Goal: Task Accomplishment & Management: Manage account settings

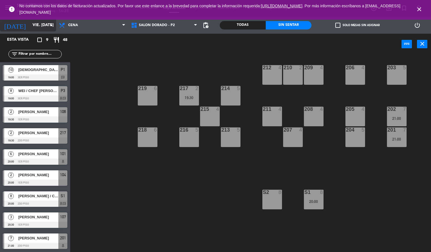
click at [30, 22] on input "[DATE]" at bounding box center [56, 25] width 53 height 10
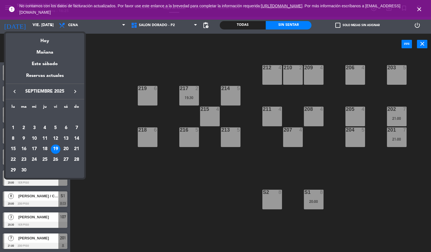
click at [419, 8] on div at bounding box center [215, 126] width 431 height 252
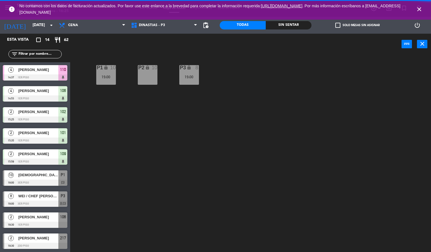
click at [419, 10] on icon "close" at bounding box center [419, 9] width 7 height 7
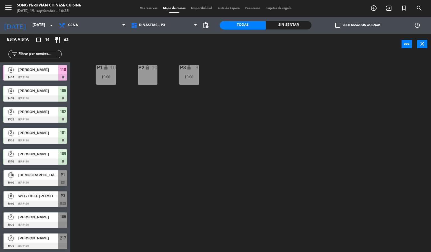
click at [280, 23] on div "Sin sentar" at bounding box center [289, 25] width 46 height 8
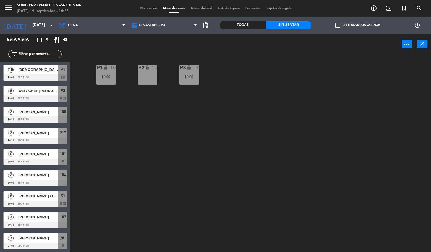
scroll to position [0, 0]
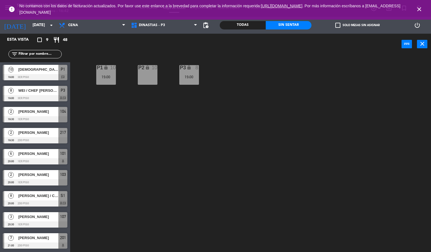
click at [150, 180] on div "P2 lock 10 P3 lock 8 19:00 P1 lock 10 19:00" at bounding box center [252, 153] width 357 height 197
click at [419, 8] on icon "close" at bounding box center [419, 9] width 7 height 7
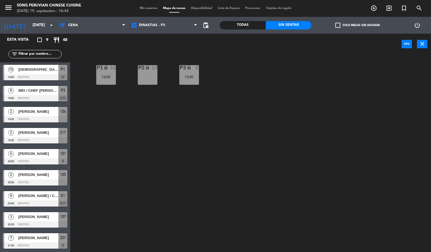
drag, startPoint x: 351, startPoint y: 122, endPoint x: 339, endPoint y: 107, distance: 19.7
click at [351, 122] on div "P2 lock 10 P3 lock 8 19:00 P1 lock 10 19:00" at bounding box center [252, 153] width 357 height 197
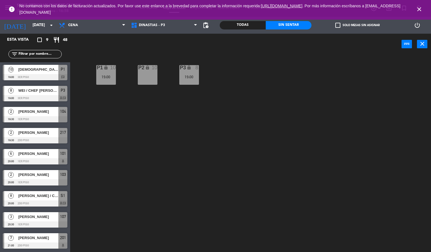
click at [249, 99] on div "P2 lock 10 P3 lock 8 19:00 P1 lock 10 19:00" at bounding box center [252, 153] width 357 height 197
click at [141, 189] on div "P2 lock 10 P3 lock 8 19:00 P1 lock 10 19:00" at bounding box center [252, 153] width 357 height 197
click at [162, 171] on div "P2 lock 10 P3 lock 8 19:00 P1 lock 10 19:00" at bounding box center [252, 153] width 357 height 197
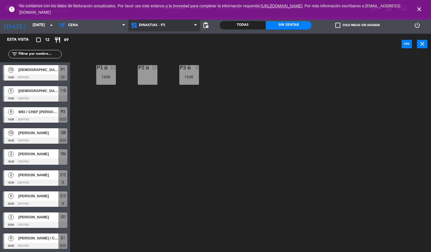
click at [153, 24] on span "DINASTIAS - P3" at bounding box center [152, 25] width 26 height 4
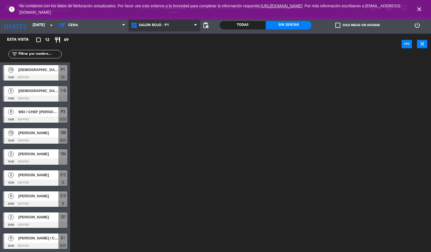
click at [155, 63] on ng-component "menu Song Peruvian Chinese Cuisine [DATE] 19. septiembre - 17:45 Mis reservas M…" at bounding box center [215, 126] width 431 height 252
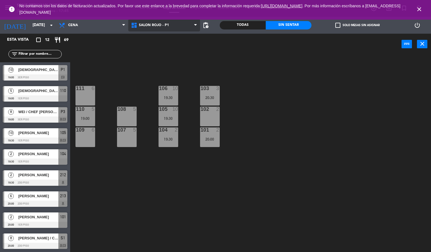
click at [148, 27] on span "SALON ROJO - P1" at bounding box center [154, 25] width 30 height 4
click at [250, 95] on div "103 3 20:30 106 10 19:30 111 6 102 2 105 10 19:30 108 5 110 5 19:00 101 2 20:00…" at bounding box center [252, 153] width 357 height 197
click at [272, 153] on div "103 3 20:30 106 10 19:30 111 6 102 2 105 10 19:30 108 5 110 5 19:00 101 2 20:00…" at bounding box center [252, 153] width 357 height 197
click at [142, 180] on div "103 3 20:30 106 10 19:30 111 6 102 2 105 10 19:30 108 5 110 5 19:00 101 2 20:00…" at bounding box center [252, 153] width 357 height 197
click at [262, 161] on div "103 3 20:30 106 10 19:30 111 6 102 2 105 10 19:30 108 5 110 5 19:00 101 2 20:00…" at bounding box center [252, 153] width 357 height 197
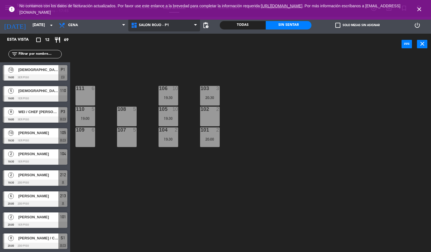
click at [153, 28] on span "SALON ROJO - P1" at bounding box center [164, 25] width 72 height 12
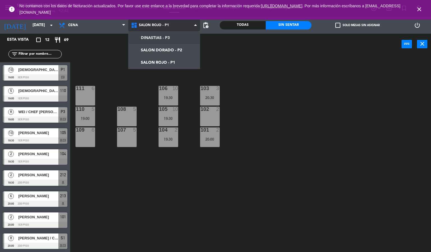
click at [157, 37] on ng-component "menu Song Peruvian Chinese Cuisine [DATE] 19. septiembre - 17:45 Mis reservas M…" at bounding box center [215, 126] width 431 height 252
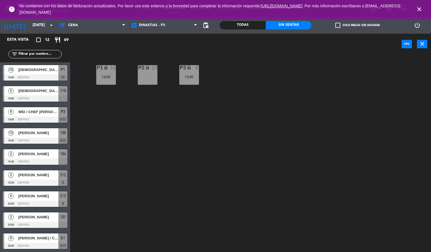
click at [197, 185] on div "P2 lock 10 P3 lock 8 19:00 P1 lock 10 19:00" at bounding box center [252, 153] width 357 height 197
click at [41, 89] on span "[DEMOGRAPHIC_DATA][PERSON_NAME]" at bounding box center [38, 91] width 40 height 6
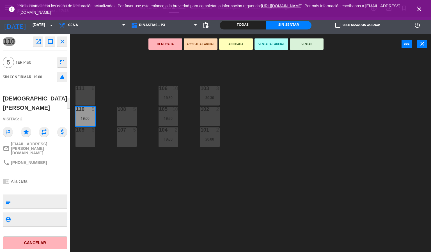
click at [311, 80] on div "103 3 20:30 106 10 19:30 111 6 102 2 105 10 19:30 108 5 110 5 19:00 101 2 20:00…" at bounding box center [252, 153] width 357 height 197
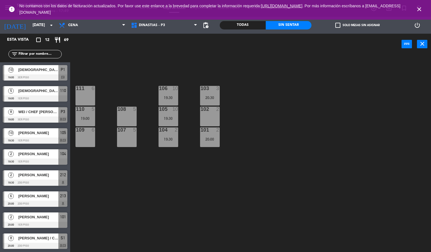
click at [418, 10] on icon "close" at bounding box center [419, 9] width 7 height 7
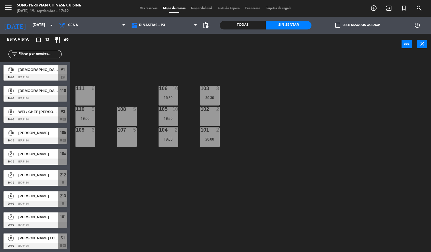
click at [273, 151] on div "103 3 20:30 106 10 19:30 111 6 102 2 105 10 19:30 108 5 110 5 19:00 101 2 20:00…" at bounding box center [252, 153] width 357 height 197
click at [266, 111] on div "103 3 20:30 106 10 19:30 111 6 102 2 105 10 19:30 108 5 110 5 19:00 101 2 20:00…" at bounding box center [252, 153] width 357 height 197
click at [211, 136] on div "101 2 20:00" at bounding box center [210, 137] width 20 height 20
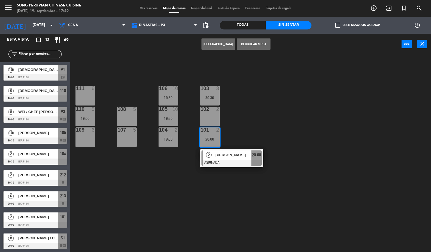
click at [79, 95] on div "111 6" at bounding box center [85, 96] width 20 height 20
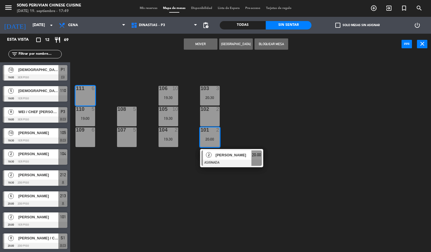
click at [206, 40] on button "Mover" at bounding box center [201, 43] width 34 height 11
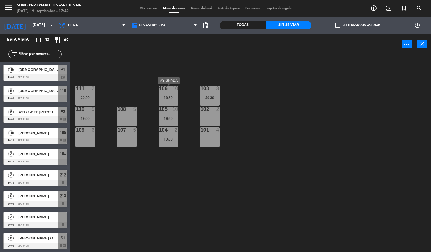
click at [163, 92] on div "106 10 19:30" at bounding box center [168, 96] width 20 height 20
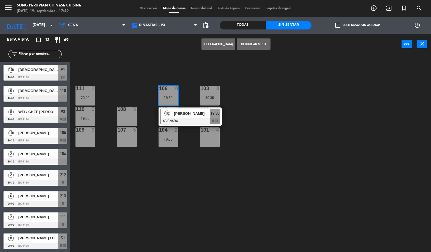
click at [212, 133] on div "101 4" at bounding box center [210, 137] width 20 height 20
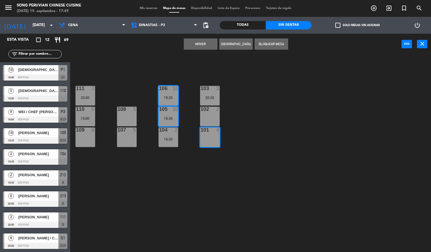
click at [193, 40] on button "Mover" at bounding box center [201, 43] width 34 height 11
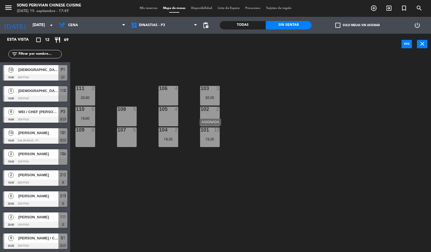
click at [215, 133] on div "101 10 19:30" at bounding box center [210, 137] width 20 height 20
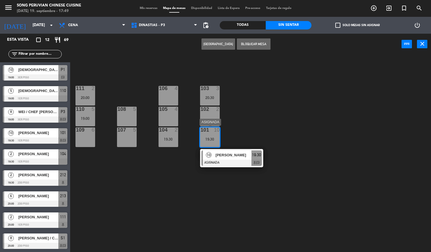
click at [231, 167] on div "10 [PERSON_NAME] ASIGNADA 19:30 chat" at bounding box center [231, 158] width 63 height 18
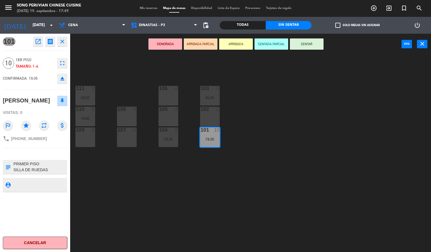
click at [209, 116] on div "102 2" at bounding box center [210, 117] width 20 height 20
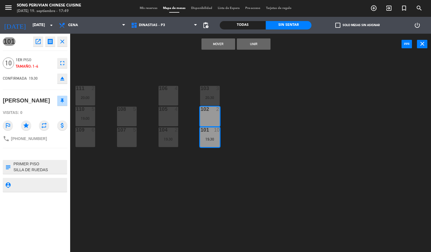
click at [249, 45] on button "Unir" at bounding box center [254, 43] width 34 height 11
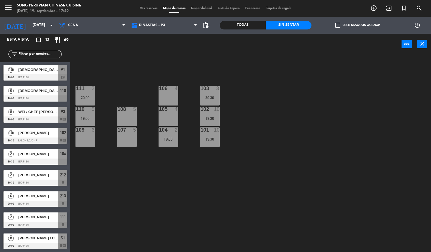
click at [298, 113] on div "103 3 20:30 106 4 111 2 20:00 102 10 19:30 105 4 108 5 110 5 19:00 101 10 19:30…" at bounding box center [252, 153] width 357 height 197
click at [208, 89] on div at bounding box center [209, 88] width 9 height 5
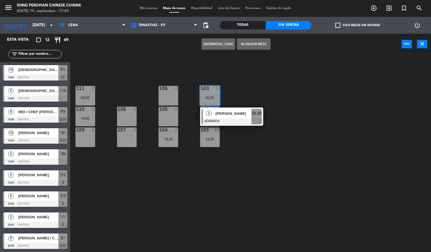
click at [159, 112] on div "105 4" at bounding box center [168, 117] width 20 height 20
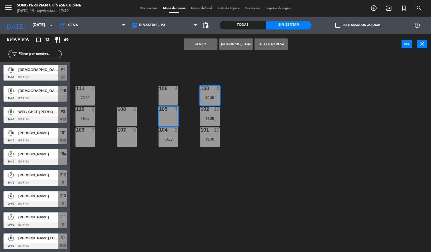
click at [183, 42] on div "Mover Crear Reserva Bloquear Mesa power_input close" at bounding box center [235, 44] width 331 height 21
click at [205, 45] on button "Mover" at bounding box center [201, 43] width 34 height 11
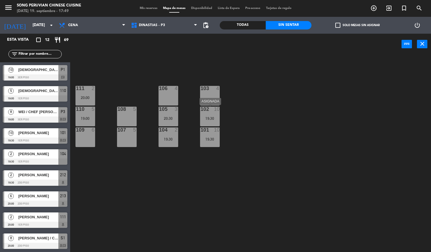
click at [206, 110] on div at bounding box center [209, 109] width 9 height 5
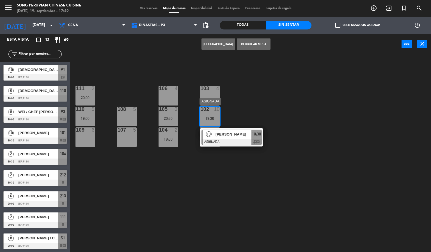
click at [233, 133] on span "[PERSON_NAME]" at bounding box center [233, 134] width 36 height 6
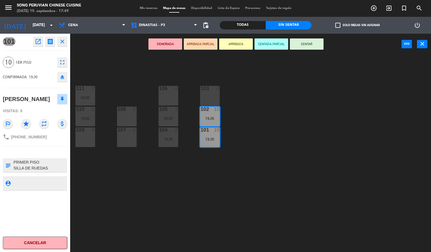
click at [212, 89] on div at bounding box center [209, 88] width 9 height 5
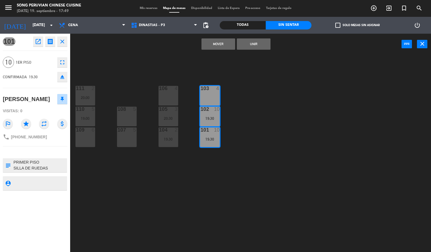
click at [243, 45] on button "Unir" at bounding box center [254, 43] width 34 height 11
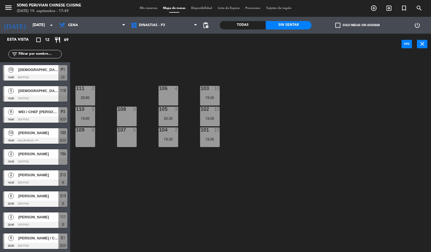
click at [274, 107] on div "103 10 19:30 106 4 111 2 20:00 102 10 19:30 105 3 20:30 108 5 110 5 19:00 101 1…" at bounding box center [252, 153] width 357 height 197
click at [146, 177] on div "103 10 19:30 106 4 111 2 20:00 102 10 19:30 105 3 20:30 108 5 110 5 19:00 101 1…" at bounding box center [252, 153] width 357 height 197
click at [41, 174] on span "[PERSON_NAME]" at bounding box center [38, 175] width 40 height 6
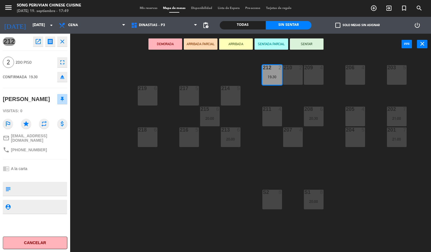
click at [195, 188] on div "203 5 206 4 210 2 212 2 19:30 209 4 214 5 217 5 219 6 202 7 21:00 205 4 208 6 2…" at bounding box center [252, 153] width 357 height 197
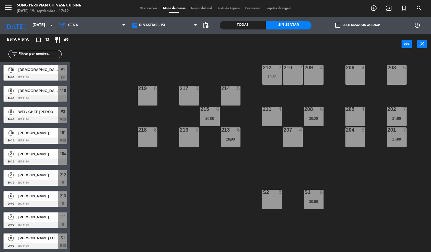
scroll to position [63, 0]
click at [133, 193] on div "203 5 206 4 210 2 212 2 19:30 209 4 214 5 217 5 219 6 202 7 21:00 205 4 208 6 2…" at bounding box center [252, 153] width 357 height 197
click at [102, 89] on div "203 5 206 4 210 2 212 2 19:30 209 4 214 5 217 5 219 6 202 7 21:00 205 4 208 6 2…" at bounding box center [252, 153] width 357 height 197
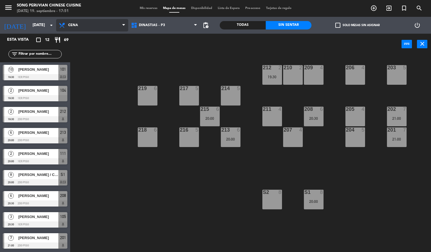
click at [79, 24] on span "Cena" at bounding box center [92, 25] width 72 height 12
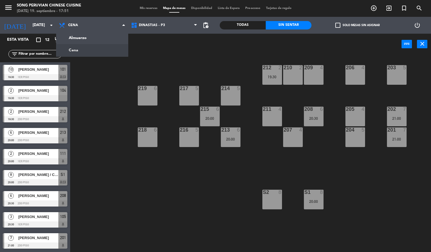
click at [105, 133] on div "203 5 206 4 210 2 212 2 19:30 209 4 214 5 217 5 219 6 202 7 21:00 205 4 208 6 2…" at bounding box center [252, 153] width 357 height 197
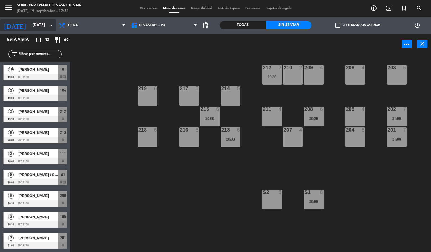
click at [30, 23] on input "[DATE]" at bounding box center [56, 25] width 53 height 10
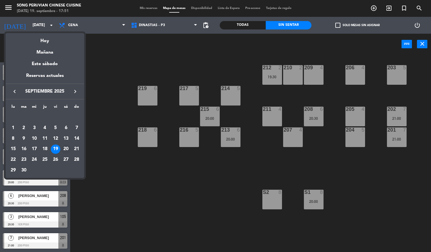
click at [66, 146] on div "20" at bounding box center [66, 149] width 10 height 10
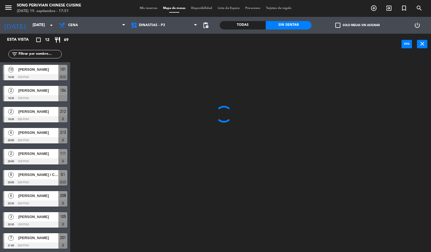
scroll to position [0, 0]
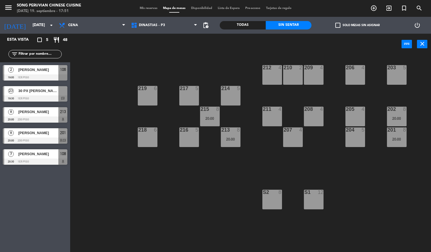
click at [38, 93] on span "30 PX [PERSON_NAME]" at bounding box center [38, 91] width 40 height 6
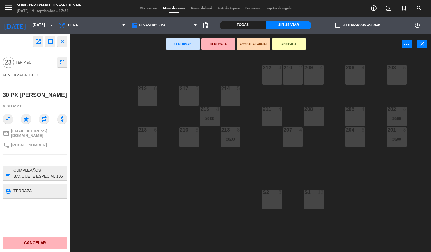
click at [97, 169] on div "203 5 206 4 210 2 212 4 209 4 214 5 217 5 219 6 202 8 20:00 205 4 208 4 211 4 2…" at bounding box center [252, 153] width 357 height 197
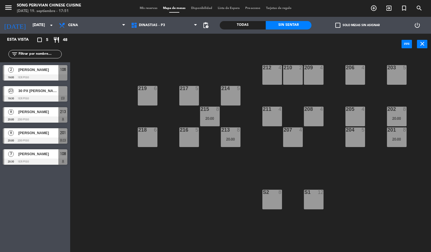
click at [119, 188] on div "203 5 206 4 210 2 212 4 209 4 214 5 217 5 219 6 202 8 20:00 205 4 208 4 211 4 2…" at bounding box center [252, 153] width 357 height 197
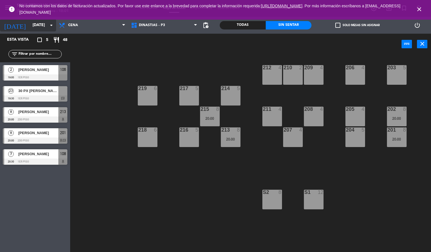
click at [34, 28] on input "[DATE]" at bounding box center [56, 25] width 53 height 10
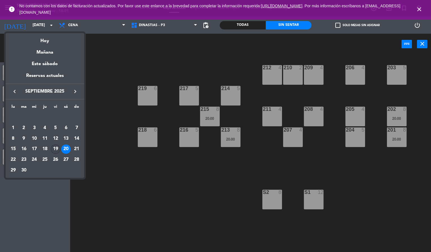
click at [58, 148] on div "19" at bounding box center [56, 149] width 10 height 10
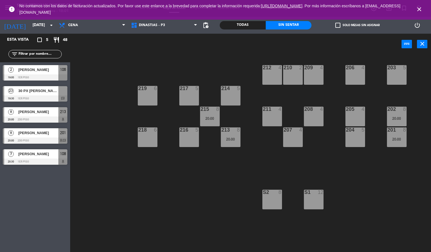
type input "[DATE]"
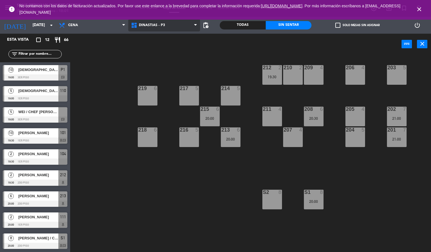
click at [143, 25] on span "DINASTIAS - P3" at bounding box center [152, 25] width 26 height 4
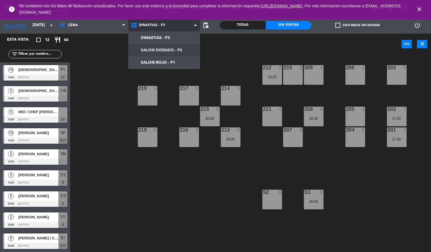
click at [153, 50] on ng-component "menu Song Peruvian Chinese Cuisine [DATE] 19. septiembre - 18:01 Mis reservas M…" at bounding box center [215, 126] width 431 height 252
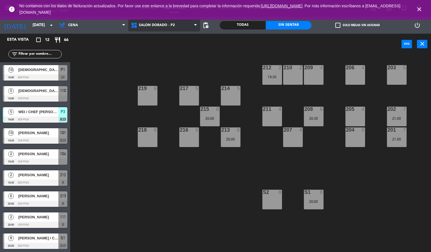
click at [161, 25] on span "SALON DORADO - P2" at bounding box center [157, 25] width 36 height 4
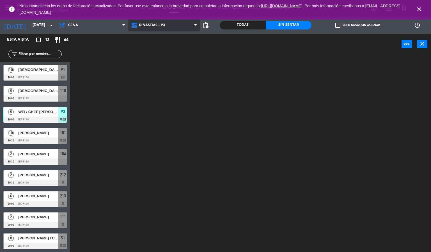
click at [161, 37] on ng-component "menu Song Peruvian Chinese Cuisine [DATE] 19. septiembre - 18:01 Mis reservas M…" at bounding box center [215, 126] width 431 height 252
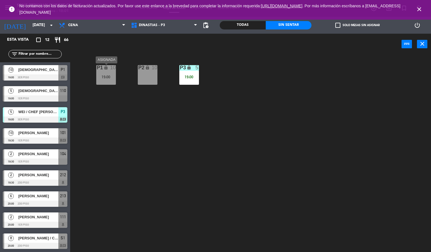
click at [113, 77] on div "19:00" at bounding box center [106, 77] width 20 height 4
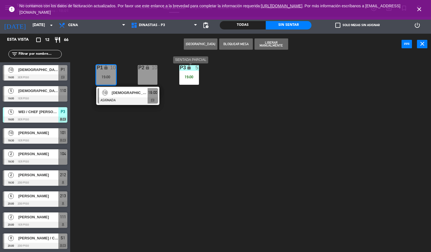
click at [191, 75] on div "19:00" at bounding box center [189, 77] width 20 height 4
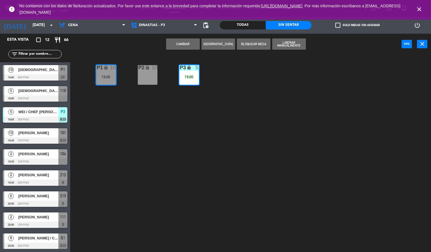
click at [191, 77] on div "19:00" at bounding box center [189, 77] width 20 height 4
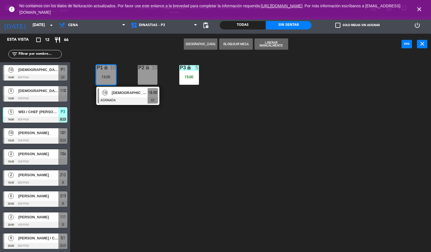
click at [191, 77] on div "19:00" at bounding box center [189, 77] width 20 height 4
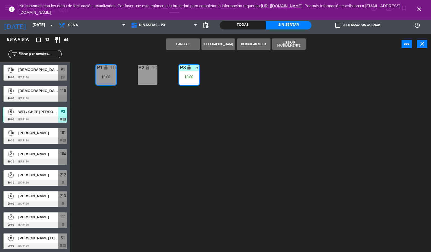
drag, startPoint x: 188, startPoint y: 127, endPoint x: 184, endPoint y: 132, distance: 6.1
click at [188, 128] on div "P2 lock 10 P3 lock 5 19:00 P1 lock 10 19:00" at bounding box center [252, 153] width 357 height 197
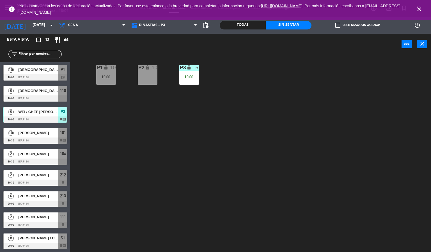
click at [187, 79] on div "19:00" at bounding box center [189, 77] width 20 height 4
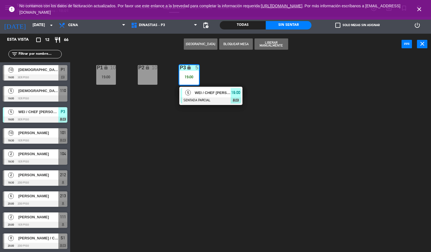
click at [219, 146] on div "P2 lock 10 P3 lock 5 19:00 5 WEI / CHEF [PERSON_NAME] SENTADA PARCIAL 19:00 cha…" at bounding box center [252, 153] width 357 height 197
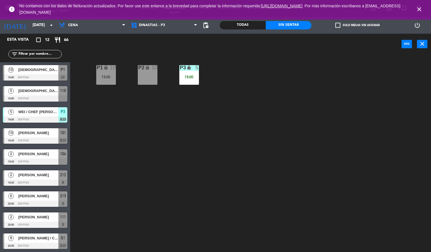
click at [109, 80] on div "P1 lock 10 19:00" at bounding box center [106, 75] width 20 height 20
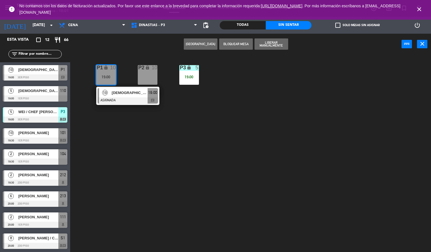
click at [157, 151] on div "P2 lock 10 P3 lock 5 19:00 P1 lock 10 19:00 10 [DEMOGRAPHIC_DATA] / CHEF [PERSO…" at bounding box center [252, 153] width 357 height 197
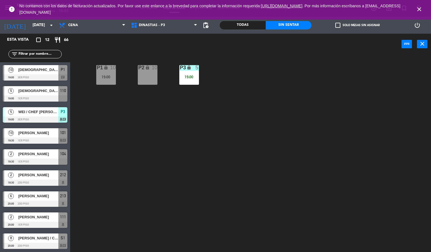
click at [194, 79] on div "P3 lock 5 19:00" at bounding box center [189, 75] width 20 height 20
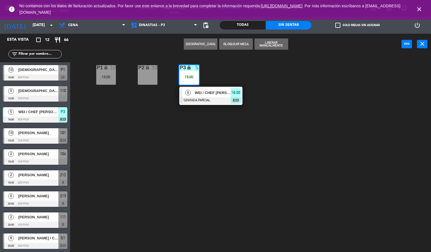
drag, startPoint x: 195, startPoint y: 189, endPoint x: 176, endPoint y: 174, distance: 23.9
click at [196, 187] on div "P2 lock 10 P3 lock 5 19:00 5 WEI / CHEF [PERSON_NAME] SENTADA PARCIAL 19:00 cha…" at bounding box center [252, 153] width 357 height 197
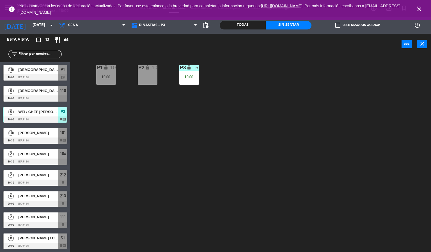
click at [41, 67] on span "[DEMOGRAPHIC_DATA] / CHEF [PERSON_NAME]" at bounding box center [38, 70] width 40 height 6
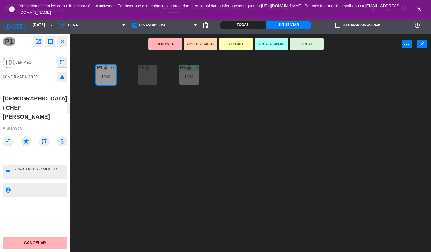
click at [358, 146] on div "P2 lock 10 P3 lock 5 19:00 P1 lock 10 19:00" at bounding box center [252, 153] width 357 height 197
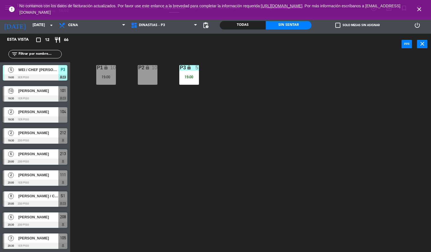
scroll to position [63, 0]
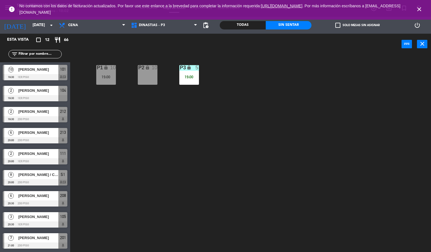
click at [151, 202] on div "P2 lock 10 P3 lock 5 19:00 P1 lock 10 19:00" at bounding box center [252, 153] width 357 height 197
click at [238, 181] on div "P2 lock 10 P3 lock 5 19:00 P1 lock 10 19:00" at bounding box center [252, 153] width 357 height 197
click at [418, 6] on icon "close" at bounding box center [419, 9] width 7 height 7
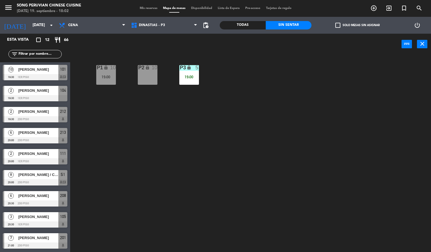
click at [344, 147] on div "P2 lock 10 P3 lock 5 19:00 P1 lock 10 19:00" at bounding box center [252, 153] width 357 height 197
click at [165, 125] on div "P2 lock 5 19:00 P3 lock 10 P1 lock 10 19:00" at bounding box center [252, 153] width 357 height 197
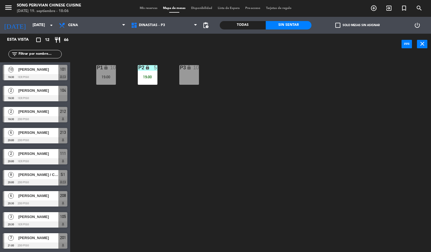
click at [165, 125] on div "P2 lock 5 19:00 P3 lock 10 P1 lock 10 19:00" at bounding box center [252, 153] width 357 height 197
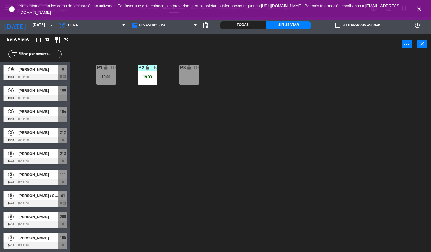
drag, startPoint x: 197, startPoint y: 102, endPoint x: 120, endPoint y: 151, distance: 91.1
drag, startPoint x: 120, startPoint y: 151, endPoint x: 96, endPoint y: 193, distance: 48.9
click at [95, 197] on div "P2 lock 5 19:00 P3 lock 10 P1 lock 10 19:00" at bounding box center [252, 153] width 357 height 197
click at [53, 184] on div at bounding box center [35, 182] width 65 height 6
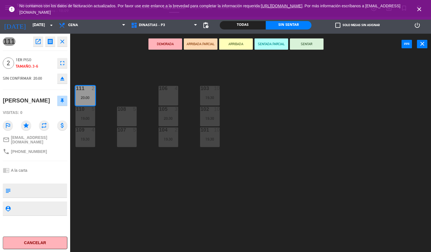
click at [45, 243] on button "Cancelar" at bounding box center [35, 242] width 65 height 13
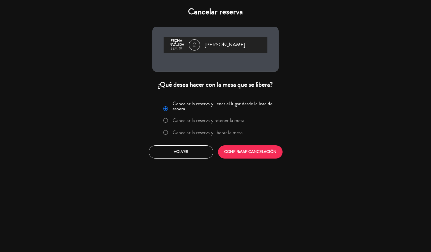
click at [164, 132] on input "Cancelar la reserva y liberar la mesa" at bounding box center [165, 132] width 4 height 4
radio input "true"
click at [233, 148] on button "CONFIRMAR CANCELACIÓN" at bounding box center [250, 151] width 65 height 13
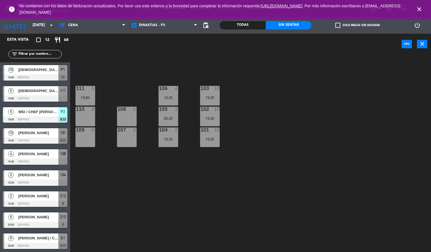
click at [420, 8] on icon "close" at bounding box center [419, 9] width 7 height 7
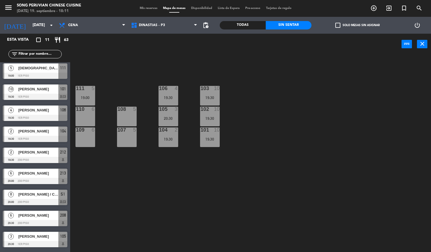
scroll to position [42, 0]
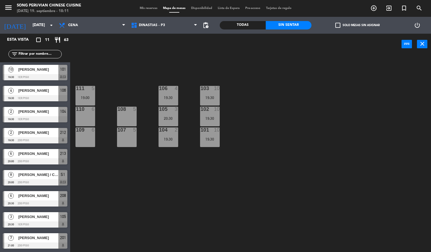
click at [104, 193] on div "103 10 19:30 106 4 19:30 111 5 19:00 102 10 19:30 105 3 20:30 108 5 110 6 101 1…" at bounding box center [252, 153] width 357 height 197
click at [159, 28] on span "DINASTIAS - P3" at bounding box center [164, 25] width 72 height 12
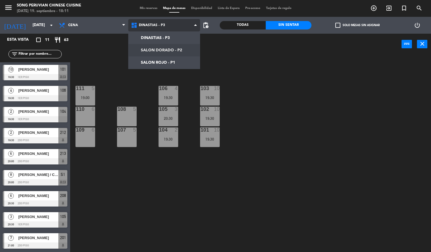
click at [167, 50] on ng-component "menu Song Peruvian Chinese Cuisine [DATE] 19. septiembre - 18:11 Mis reservas M…" at bounding box center [215, 126] width 431 height 252
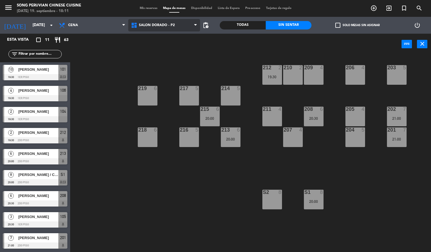
click at [170, 28] on span "SALON DORADO - P2" at bounding box center [164, 25] width 72 height 12
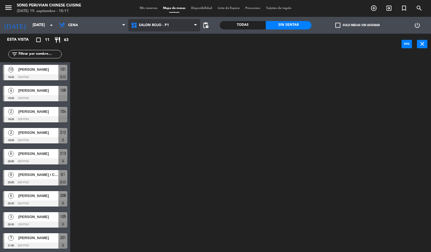
click at [174, 63] on ng-component "menu Song Peruvian Chinese Cuisine [DATE] 19. septiembre - 18:11 Mis reservas M…" at bounding box center [215, 126] width 431 height 252
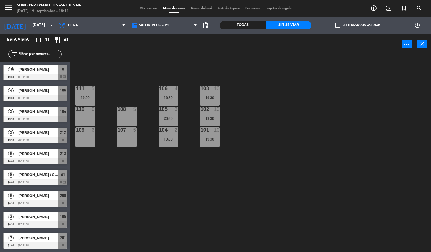
click at [186, 169] on div "103 10 19:30 106 4 19:30 111 5 19:00 102 10 19:30 105 3 20:30 108 5 110 6 101 1…" at bounding box center [252, 153] width 357 height 197
click at [207, 137] on div "19:30" at bounding box center [210, 139] width 20 height 4
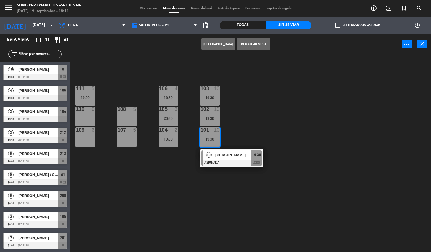
click at [245, 133] on div "103 10 19:30 106 4 19:30 111 5 19:00 102 10 19:30 105 3 20:30 108 5 110 6 101 1…" at bounding box center [252, 153] width 357 height 197
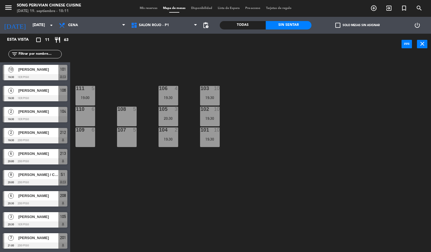
click at [171, 94] on div "106 4 19:30" at bounding box center [168, 96] width 20 height 20
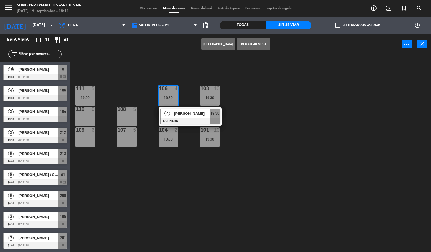
click at [90, 111] on div "6" at bounding box center [94, 109] width 9 height 5
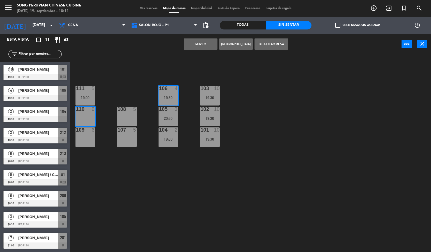
click at [192, 44] on button "Mover" at bounding box center [201, 43] width 34 height 11
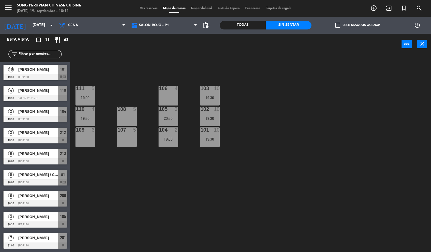
click at [280, 72] on div "103 10 19:30 106 4 111 5 19:00 102 10 19:30 105 3 20:30 108 5 110 4 19:30 101 1…" at bounding box center [252, 153] width 357 height 197
click at [81, 137] on div "109 6" at bounding box center [85, 137] width 20 height 20
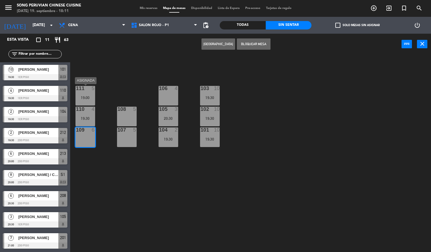
click at [85, 96] on div "19:00" at bounding box center [85, 98] width 20 height 4
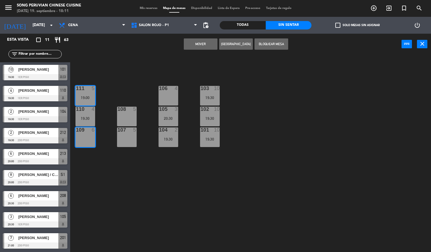
click at [194, 42] on button "Mover" at bounding box center [201, 43] width 34 height 11
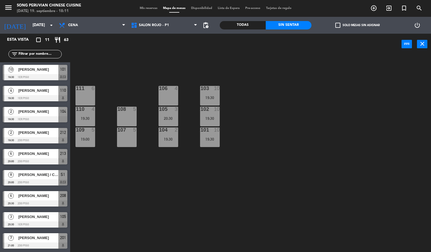
click at [162, 157] on div "103 10 19:30 106 4 111 6 102 10 19:30 105 3 20:30 108 5 110 4 19:30 101 10 19:3…" at bounding box center [252, 153] width 357 height 197
click at [170, 133] on div "104 2 19:30" at bounding box center [168, 137] width 20 height 20
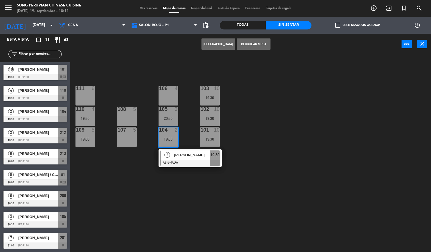
click at [192, 174] on div "103 10 19:30 106 4 111 6 102 10 19:30 105 3 20:30 108 5 110 4 19:30 101 10 19:3…" at bounding box center [252, 153] width 357 height 197
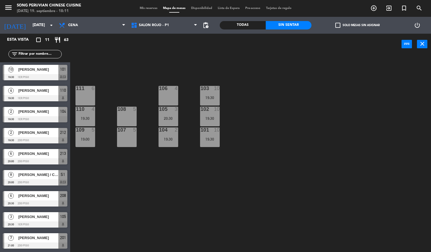
click at [282, 153] on div "103 10 19:30 106 4 111 6 102 10 19:30 105 3 20:30 108 5 110 4 19:30 101 10 19:3…" at bounding box center [252, 153] width 357 height 197
click at [172, 135] on div "104 2 19:30" at bounding box center [168, 137] width 20 height 20
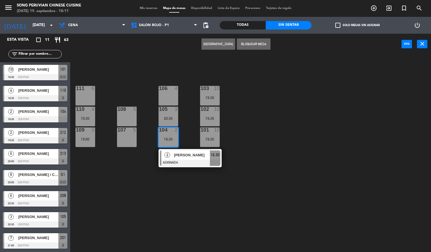
click at [78, 97] on div "111 6" at bounding box center [85, 96] width 20 height 20
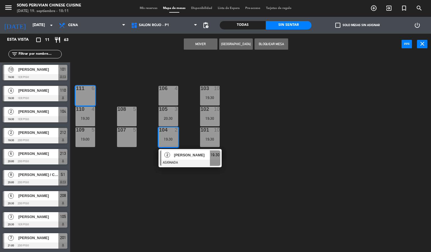
click at [248, 93] on div "103 10 19:30 106 4 111 6 102 10 19:30 105 3 20:30 108 5 110 4 19:30 101 10 19:3…" at bounding box center [252, 153] width 357 height 197
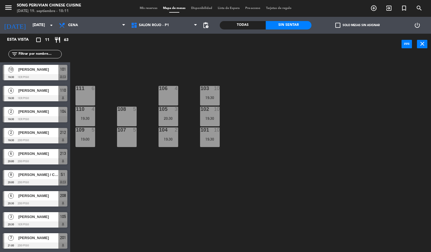
click at [291, 116] on div "103 10 19:30 106 4 111 6 102 10 19:30 105 3 20:30 108 5 110 4 19:30 101 10 19:3…" at bounding box center [252, 153] width 357 height 197
click at [281, 147] on div "103 10 19:30 106 2 19:30 111 6 102 10 19:30 105 3 20:30 108 5 110 block 4 19:30…" at bounding box center [252, 153] width 357 height 197
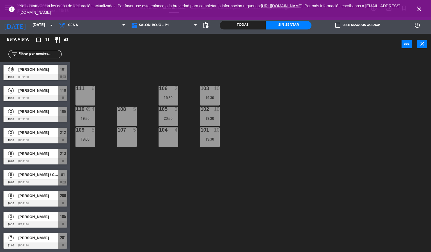
click at [420, 7] on icon "close" at bounding box center [419, 9] width 7 height 7
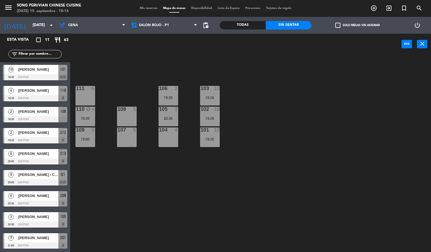
click at [301, 150] on div "103 10 19:30 106 2 19:30 111 6 102 10 19:30 105 3 20:30 108 5 110 block 4 19:30…" at bounding box center [252, 153] width 357 height 197
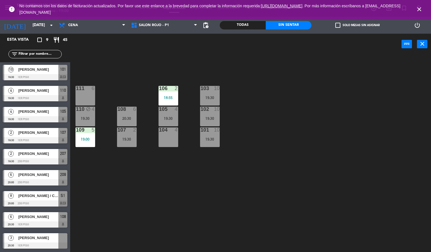
scroll to position [0, 0]
click at [135, 193] on div "103 10 19:30 106 2 18:55 111 6 102 10 19:30 105 4 19:30 108 6 20:30 110 block 4…" at bounding box center [252, 153] width 357 height 197
click at [355, 77] on div "103 10 19:30 106 2 18:55 111 6 102 10 19:30 105 4 19:30 108 6 20:30 110 block 4…" at bounding box center [252, 153] width 357 height 197
drag, startPoint x: 419, startPoint y: 8, endPoint x: 372, endPoint y: 133, distance: 133.3
click at [419, 9] on icon "close" at bounding box center [419, 9] width 7 height 7
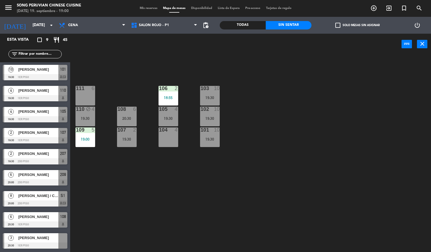
click at [337, 142] on div "103 10 19:30 106 2 18:55 111 6 102 10 19:30 105 4 19:30 108 6 20:30 110 block 4…" at bounding box center [252, 153] width 357 height 197
click at [112, 193] on div "103 10 19:30 106 2 18:55 111 6 102 10 19:30 105 4 19:30 108 6 20:30 110 block 4…" at bounding box center [252, 153] width 357 height 197
click at [36, 204] on div at bounding box center [35, 203] width 65 height 6
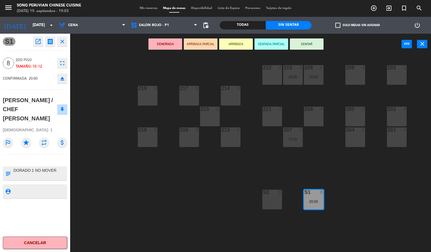
click at [64, 41] on icon "close" at bounding box center [62, 41] width 7 height 7
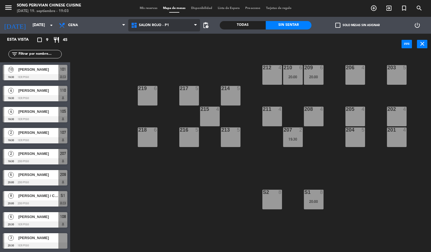
drag, startPoint x: 157, startPoint y: 23, endPoint x: 160, endPoint y: 63, distance: 40.2
click at [157, 24] on span "SALON ROJO - P1" at bounding box center [154, 25] width 30 height 4
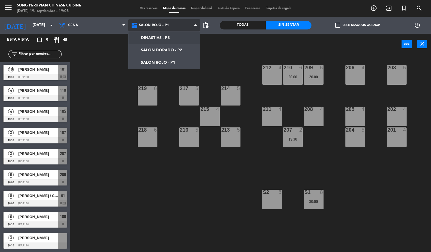
click at [160, 35] on ng-component "menu Song Peruvian Chinese Cuisine [DATE] 19. septiembre - 19:03 Mis reservas M…" at bounding box center [215, 126] width 431 height 252
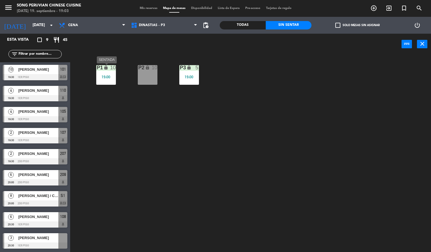
click at [105, 74] on div "P1 lock 10 19:00" at bounding box center [106, 75] width 20 height 20
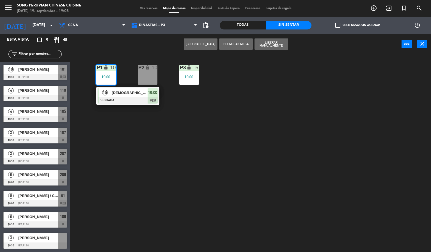
click at [146, 163] on div "P2 lock 10 P3 lock 5 19:00 P1 lock 10 19:00 10 [DEMOGRAPHIC_DATA] / CHEF [PERSO…" at bounding box center [252, 153] width 357 height 197
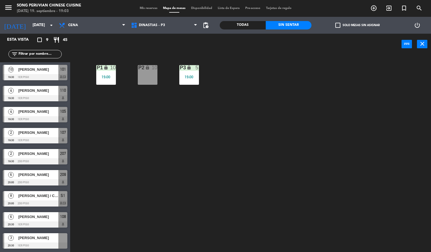
click at [189, 71] on div "P3 lock 5 19:00" at bounding box center [189, 75] width 20 height 20
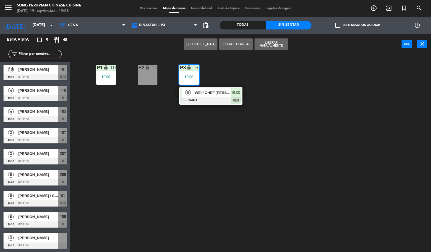
click at [192, 131] on div "P2 lock 10 P3 lock 5 19:00 5 WEI / CHEF [PERSON_NAME] 19:00 chat P1 lock 10 19:…" at bounding box center [252, 153] width 357 height 197
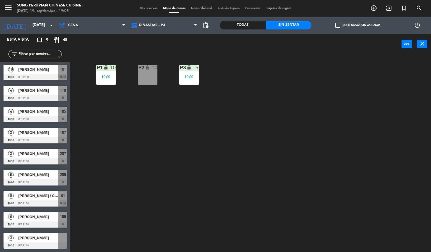
click at [127, 149] on div "P2 lock 10 P3 lock 5 19:00 P1 lock 10 19:00" at bounding box center [252, 153] width 357 height 197
click at [45, 159] on div at bounding box center [35, 161] width 65 height 6
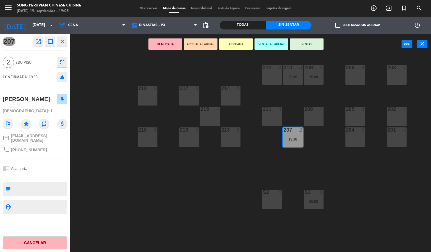
click at [167, 179] on div "203 5 206 4 210 6 20:00 212 4 209 6 20:00 214 5 217 5 219 6 202 4 205 4 208 4 2…" at bounding box center [252, 153] width 357 height 197
